Goal: Information Seeking & Learning: Compare options

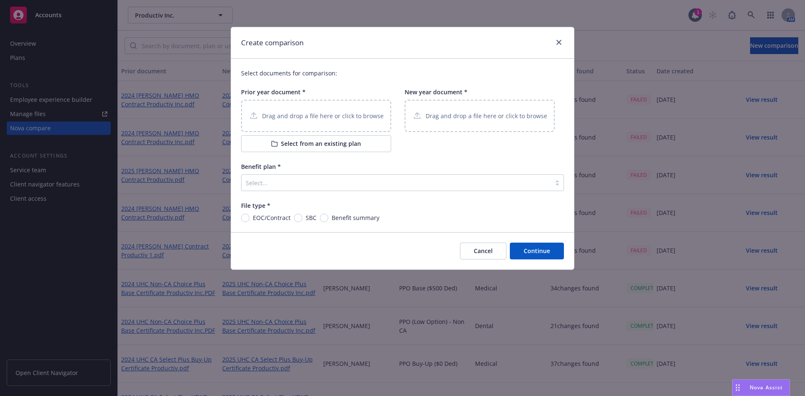
click at [312, 115] on p "Drag and drop a file here or click to browse" at bounding box center [323, 115] width 122 height 9
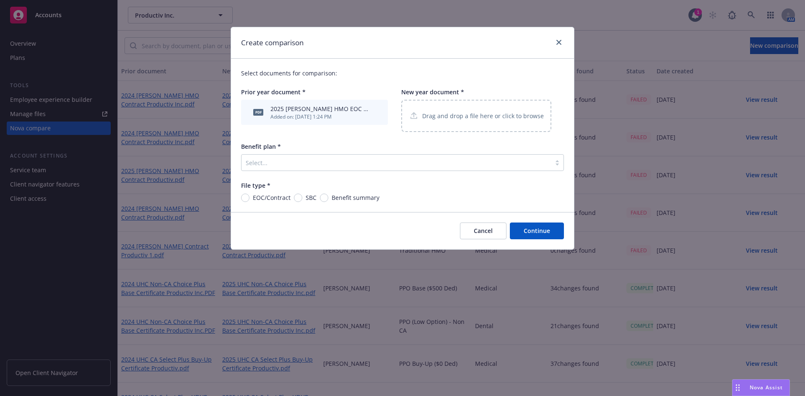
click at [437, 114] on p "Drag and drop a file here or click to browse" at bounding box center [483, 115] width 122 height 9
click at [289, 165] on div at bounding box center [396, 163] width 301 height 10
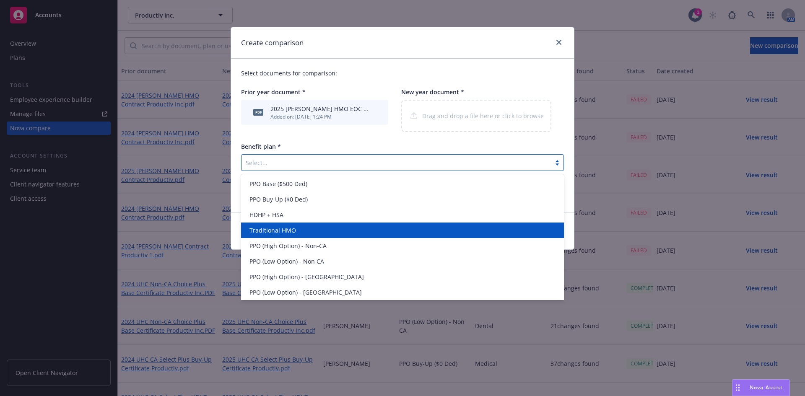
click at [284, 228] on span "Traditional HMO" at bounding box center [272, 230] width 47 height 9
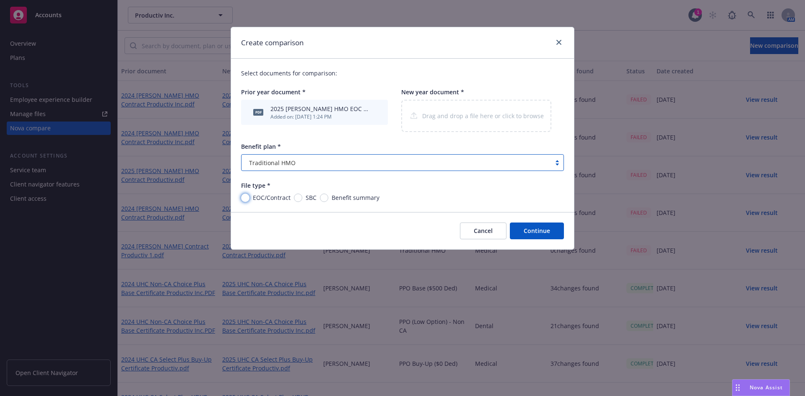
click at [244, 199] on input "EOC/Contract" at bounding box center [245, 198] width 8 height 8
radio input "true"
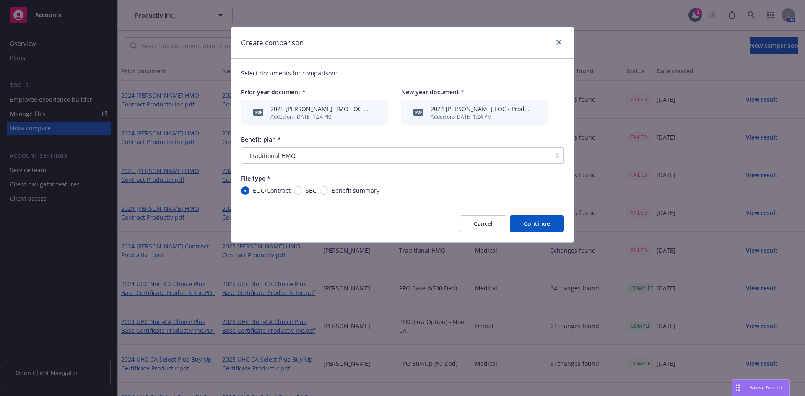
click at [530, 220] on button "Continue" at bounding box center [537, 223] width 54 height 17
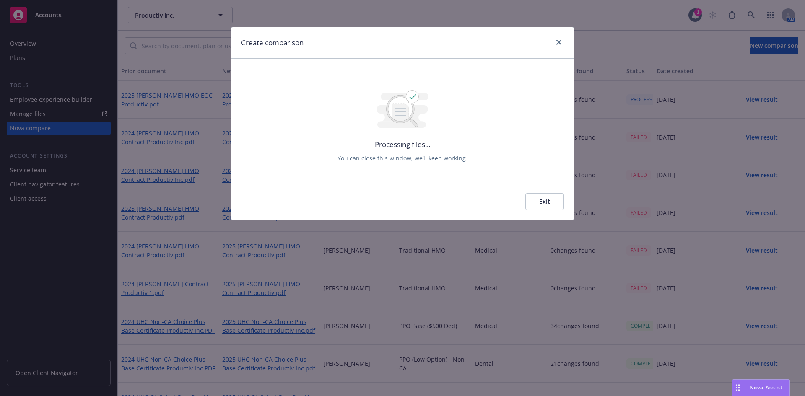
click at [553, 41] on div at bounding box center [556, 42] width 13 height 11
click at [565, 41] on div "Create comparison" at bounding box center [402, 42] width 343 height 31
click at [558, 41] on icon "close" at bounding box center [558, 42] width 5 height 5
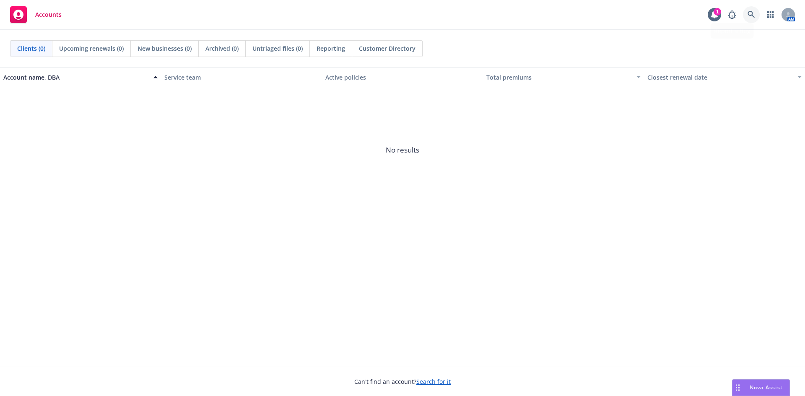
click at [751, 16] on icon at bounding box center [751, 15] width 8 height 8
click at [753, 17] on icon at bounding box center [751, 15] width 8 height 8
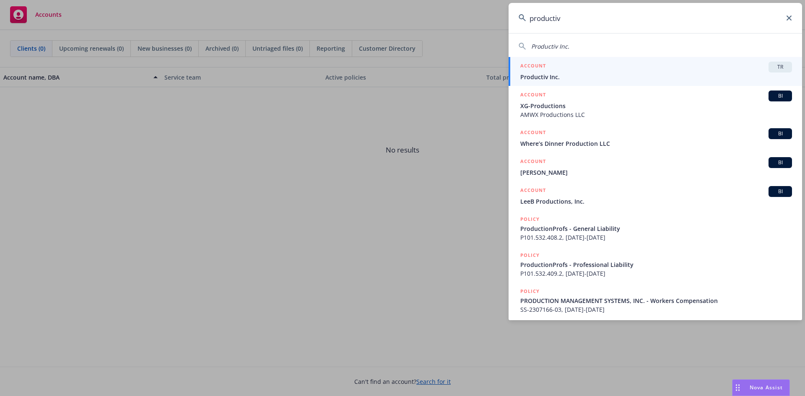
type input "productiv"
click at [780, 68] on span "TR" at bounding box center [780, 67] width 17 height 8
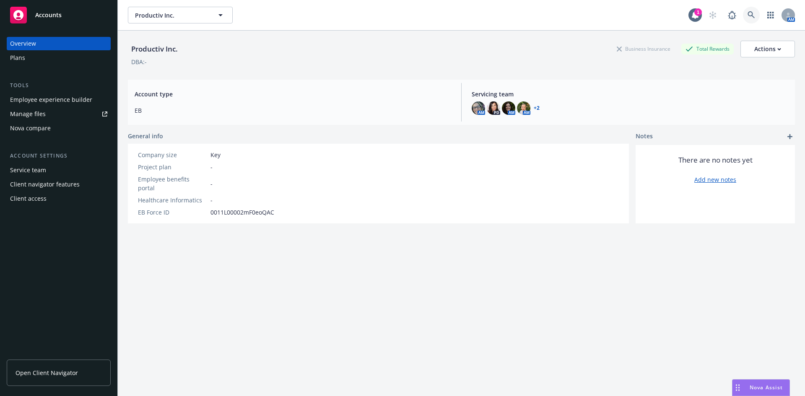
click at [747, 15] on icon at bounding box center [751, 15] width 8 height 8
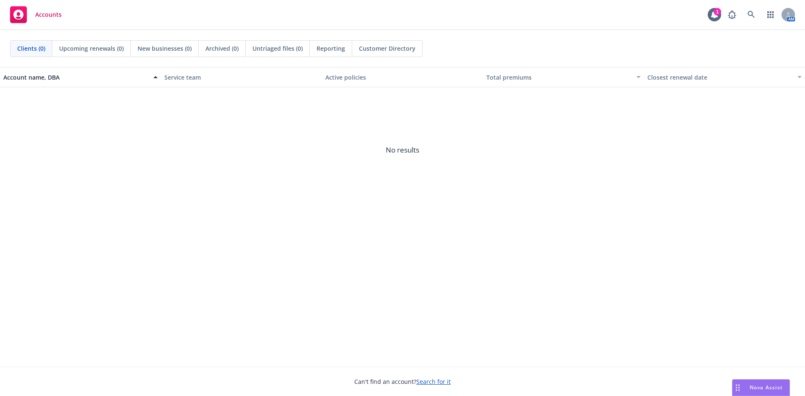
click at [788, 143] on span "No results" at bounding box center [402, 150] width 805 height 126
click at [749, 15] on icon at bounding box center [750, 14] width 7 height 7
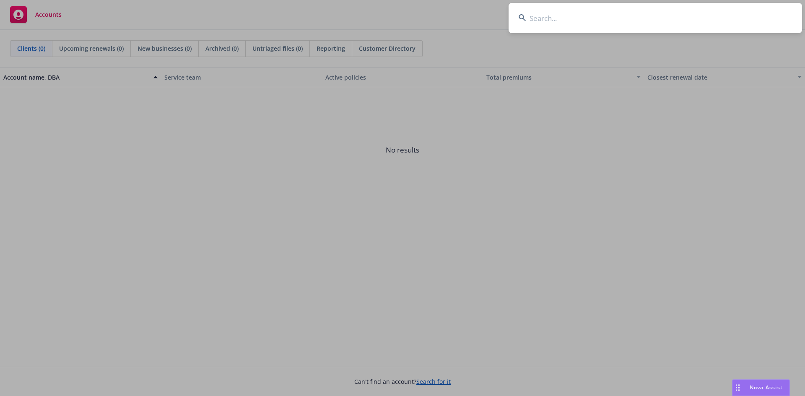
click at [637, 25] on input at bounding box center [654, 18] width 293 height 30
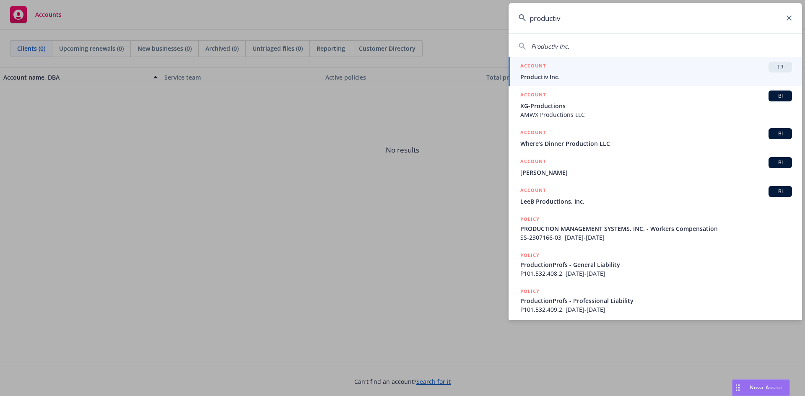
type input "productiv"
click at [761, 69] on div "ACCOUNT TR" at bounding box center [656, 67] width 272 height 11
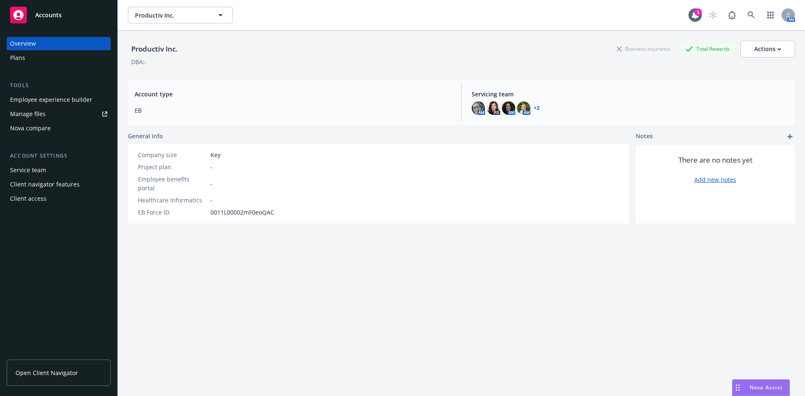
click at [49, 130] on div "Nova compare" at bounding box center [30, 128] width 41 height 13
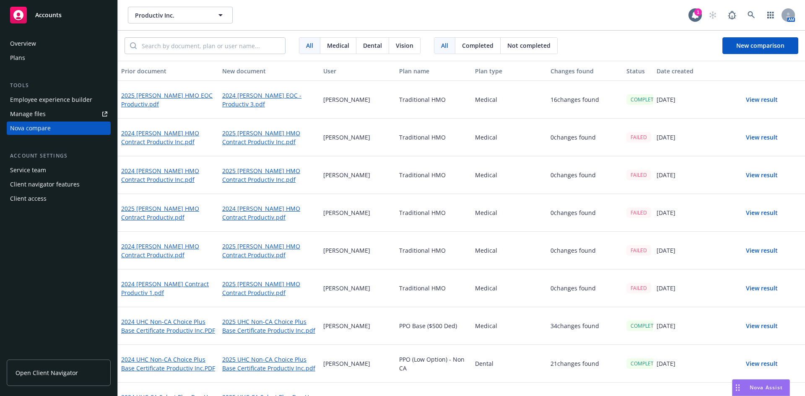
click at [753, 100] on button "View result" at bounding box center [761, 99] width 59 height 17
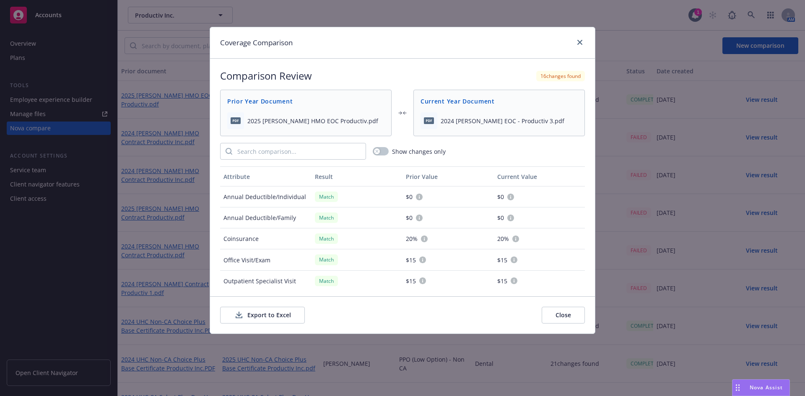
click at [283, 314] on button "Export to Excel" at bounding box center [262, 315] width 85 height 17
click at [579, 44] on icon "close" at bounding box center [579, 42] width 5 height 5
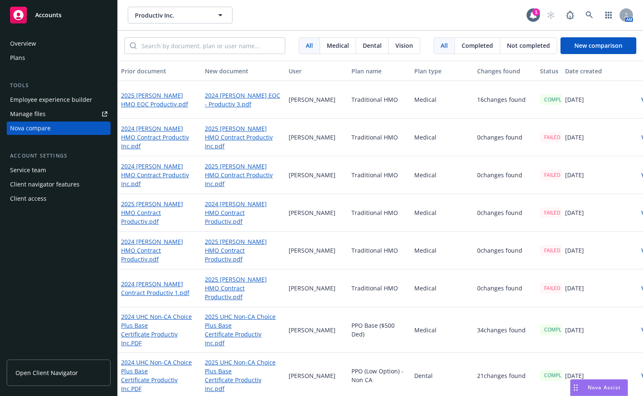
click at [439, 7] on div "Productiv Inc. Productiv Inc." at bounding box center [327, 15] width 399 height 17
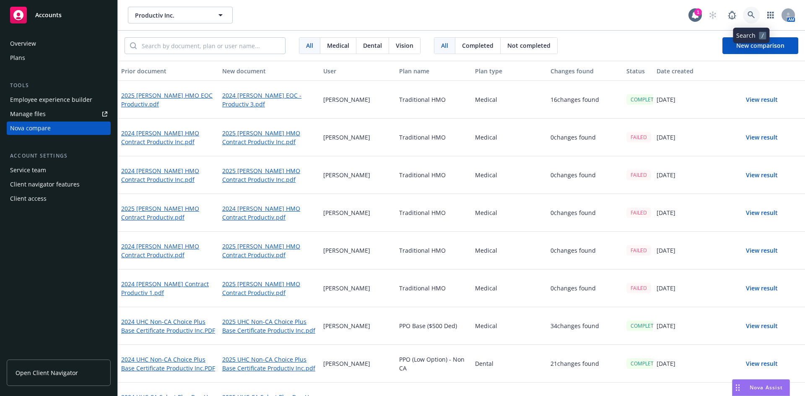
click at [752, 14] on icon at bounding box center [751, 15] width 8 height 8
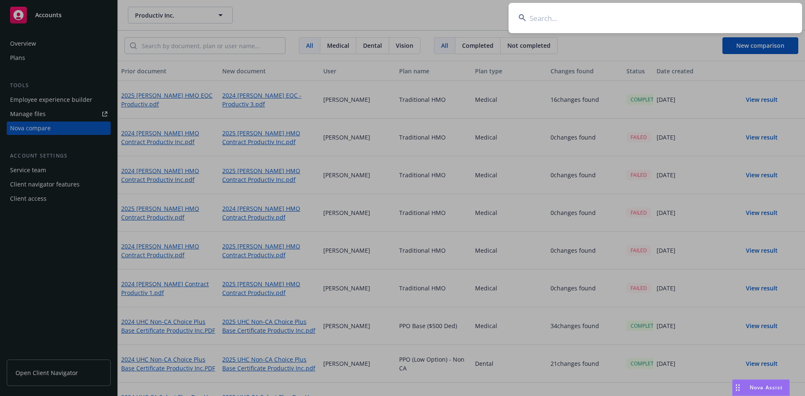
click at [722, 21] on input at bounding box center [654, 18] width 293 height 30
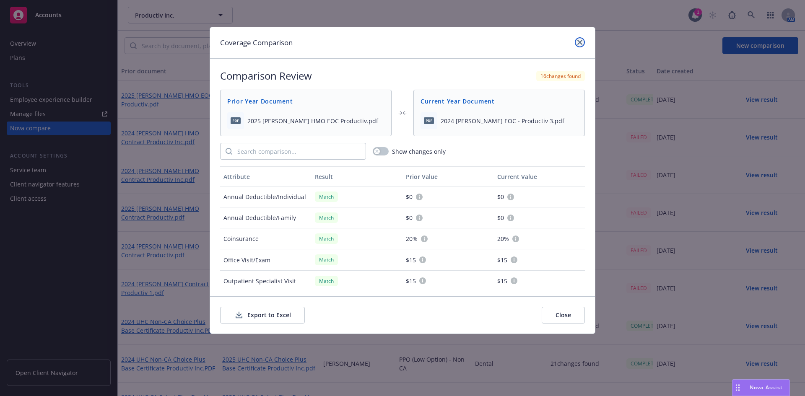
click at [577, 47] on link "close" at bounding box center [580, 42] width 10 height 10
click at [564, 319] on button "Close" at bounding box center [563, 315] width 43 height 17
click at [576, 44] on link "close" at bounding box center [580, 42] width 10 height 10
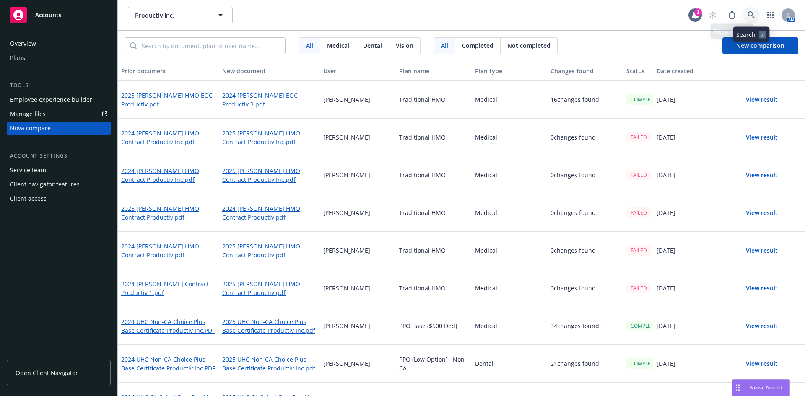
click at [746, 16] on link at bounding box center [751, 15] width 17 height 17
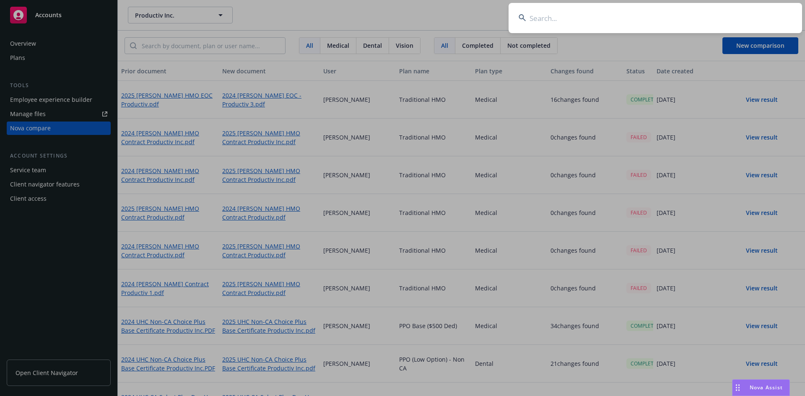
click at [708, 27] on input at bounding box center [654, 18] width 293 height 30
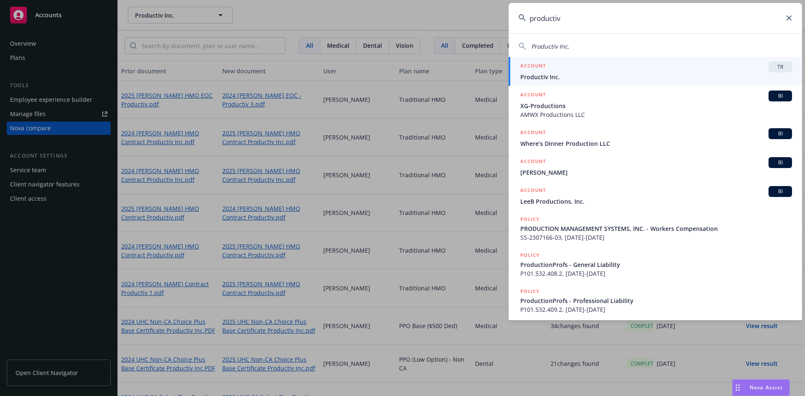
type input "productiv"
click at [786, 17] on input "productiv" at bounding box center [654, 18] width 293 height 30
click at [798, 22] on input "productiv" at bounding box center [654, 18] width 293 height 30
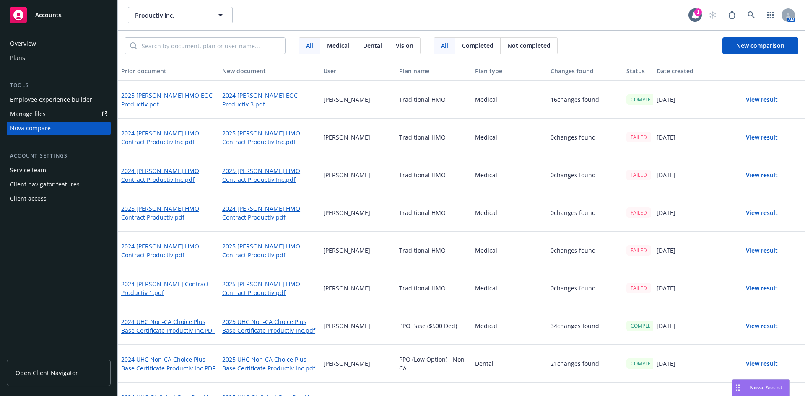
click at [27, 43] on div "Overview" at bounding box center [23, 43] width 26 height 13
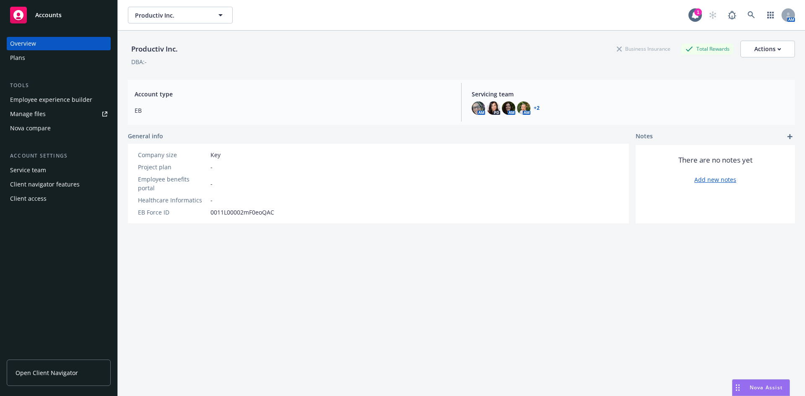
click at [208, 320] on div "Productiv Inc. Business Insurance Total Rewards Actions DBA: - Account type EB …" at bounding box center [461, 224] width 667 height 386
click at [29, 135] on div "Nova compare" at bounding box center [30, 128] width 41 height 13
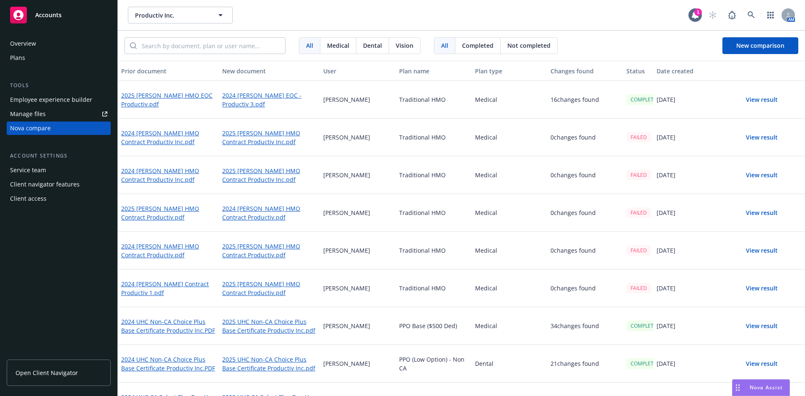
click at [750, 101] on button "View result" at bounding box center [761, 99] width 59 height 17
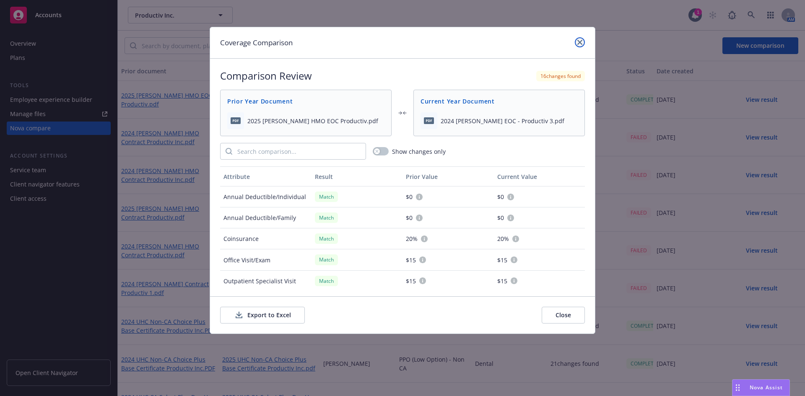
click at [579, 46] on link "close" at bounding box center [580, 42] width 10 height 10
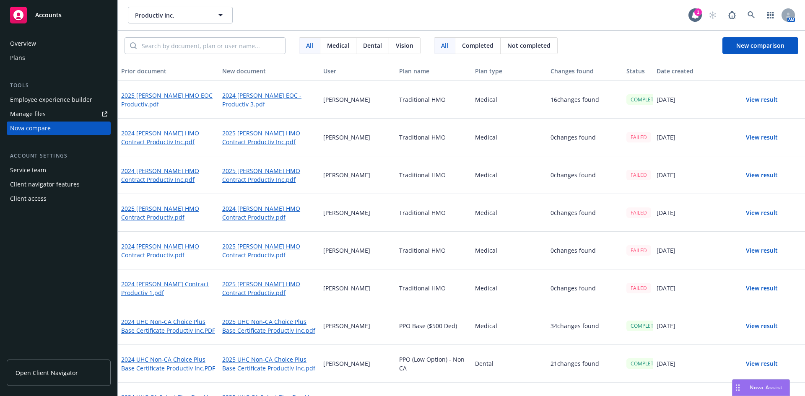
click at [753, 99] on button "View result" at bounding box center [761, 99] width 59 height 17
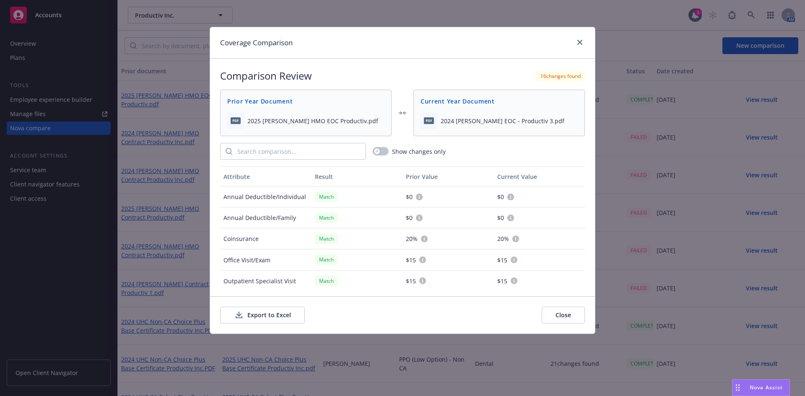
click at [293, 44] on h1 "Coverage Comparison" at bounding box center [256, 42] width 73 height 11
click at [272, 310] on button "Export to Excel" at bounding box center [262, 315] width 85 height 17
click at [280, 309] on button "Export to Excel" at bounding box center [262, 315] width 85 height 17
